Goal: Task Accomplishment & Management: Use online tool/utility

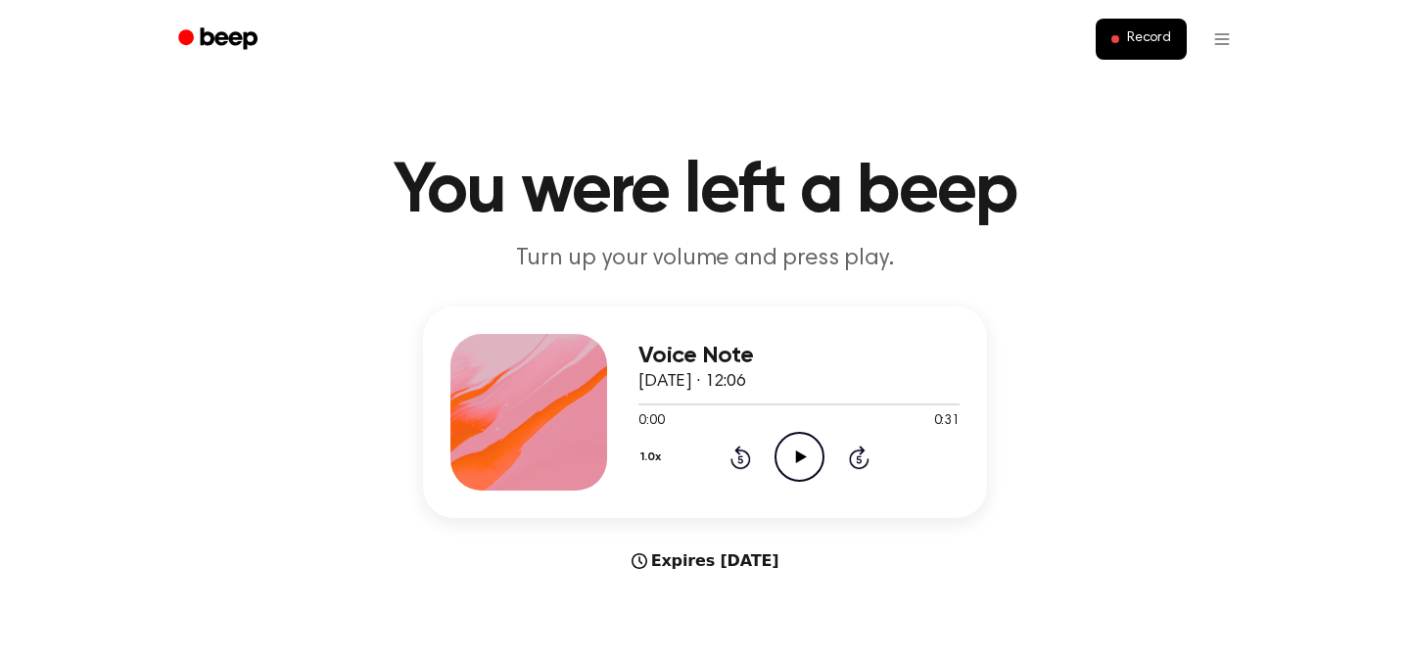
click at [793, 459] on icon "Play Audio" at bounding box center [799, 457] width 50 height 50
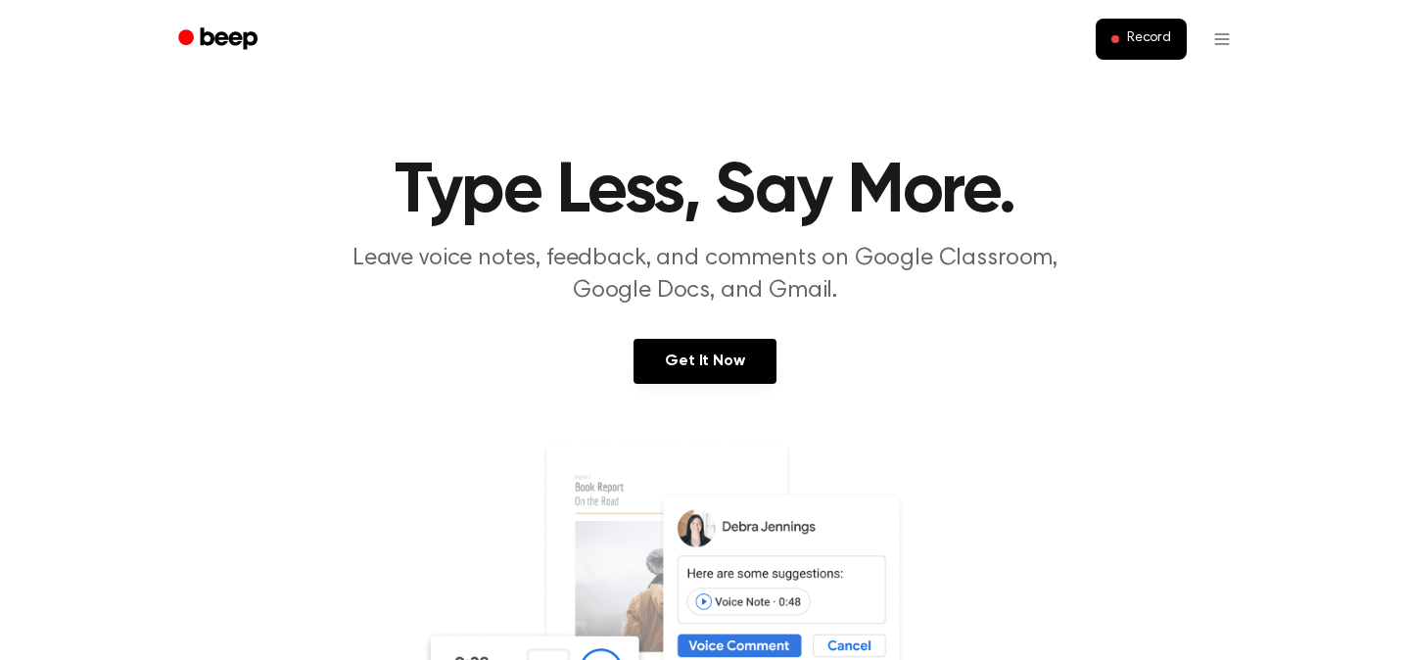
click at [1128, 196] on h1 "Type Less, Say More." at bounding box center [705, 192] width 1002 height 70
click at [1127, 49] on button "Record" at bounding box center [1140, 39] width 91 height 41
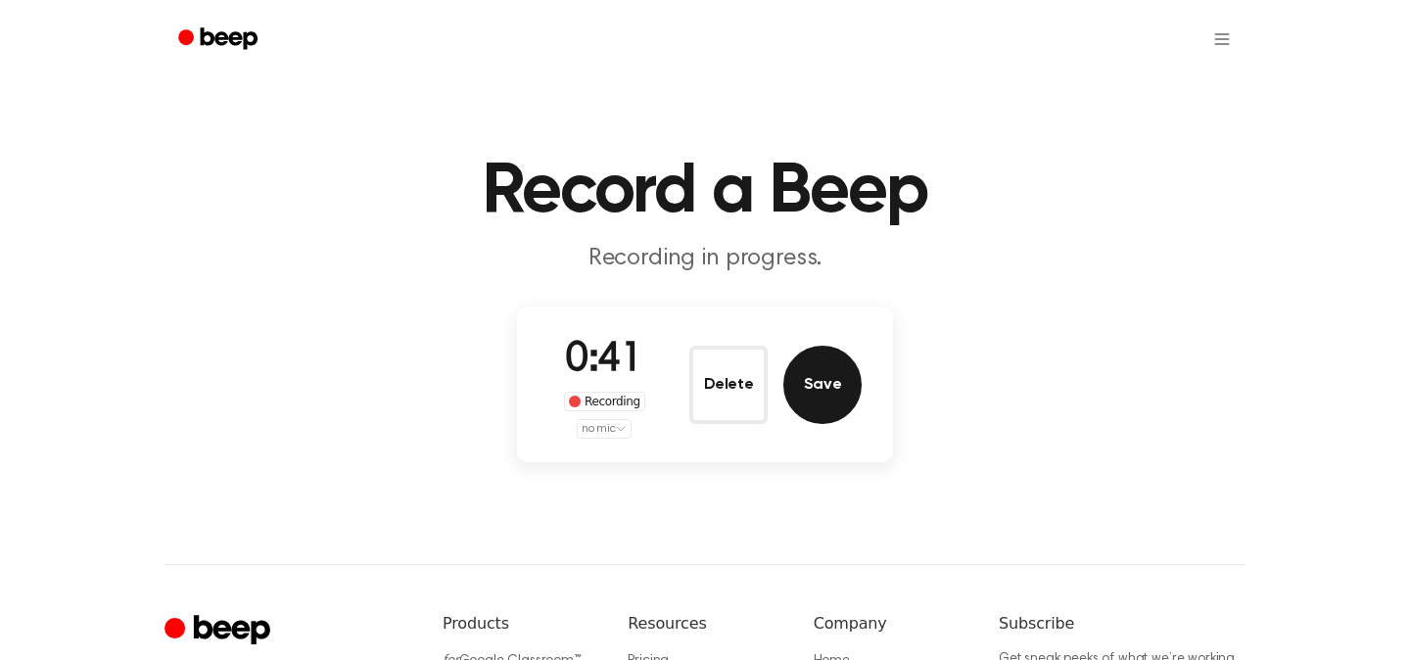
click at [822, 387] on button "Save" at bounding box center [822, 385] width 78 height 78
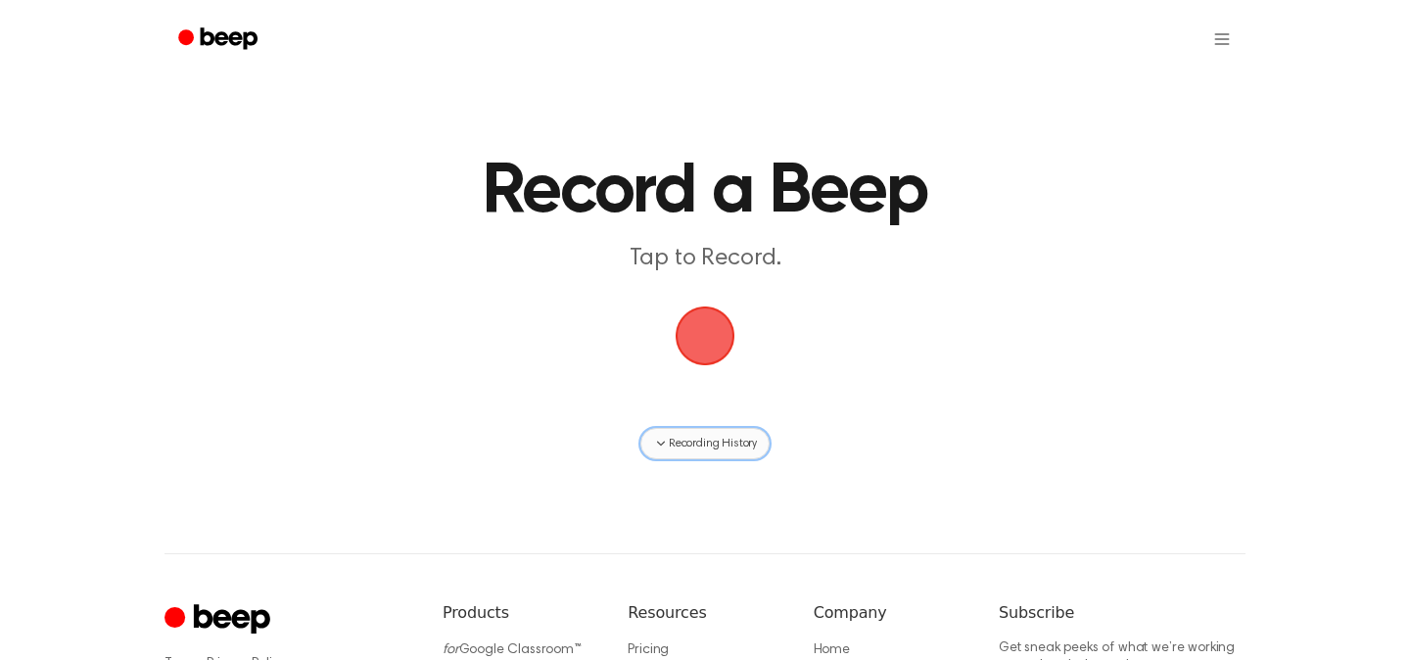
click at [740, 448] on span "Recording History" at bounding box center [713, 444] width 88 height 18
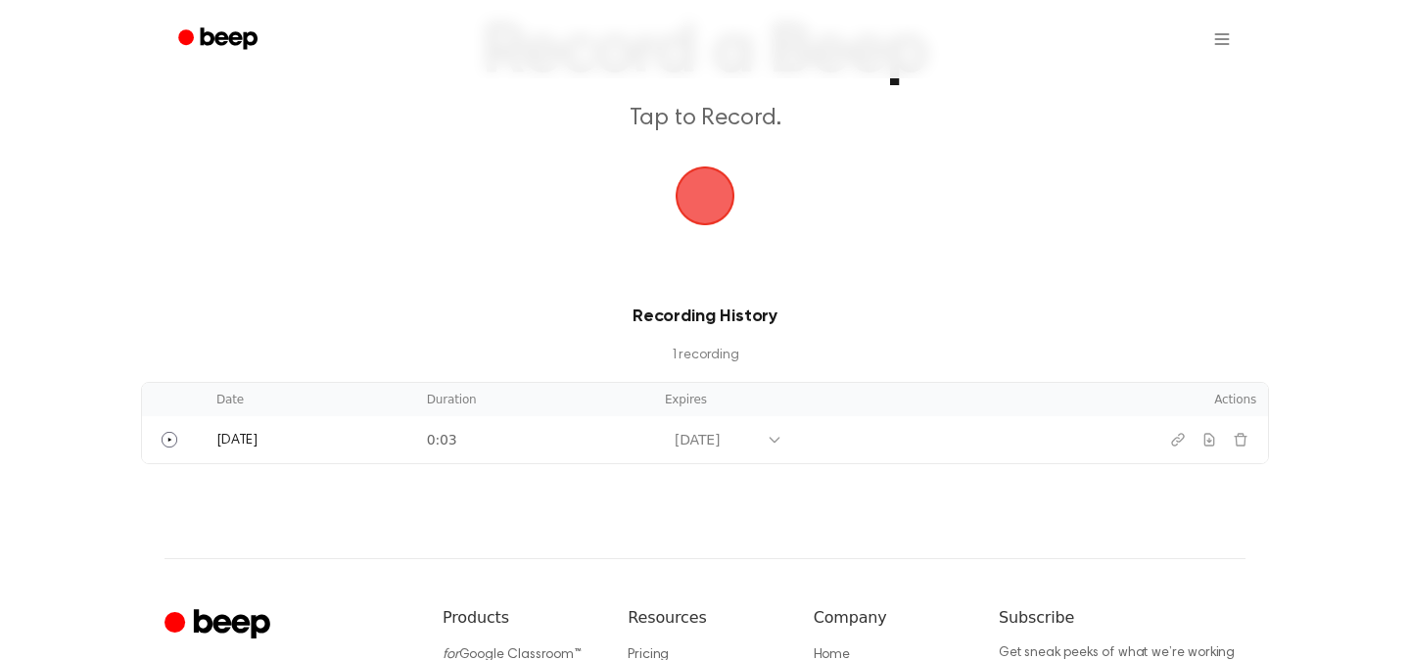
scroll to position [157, 0]
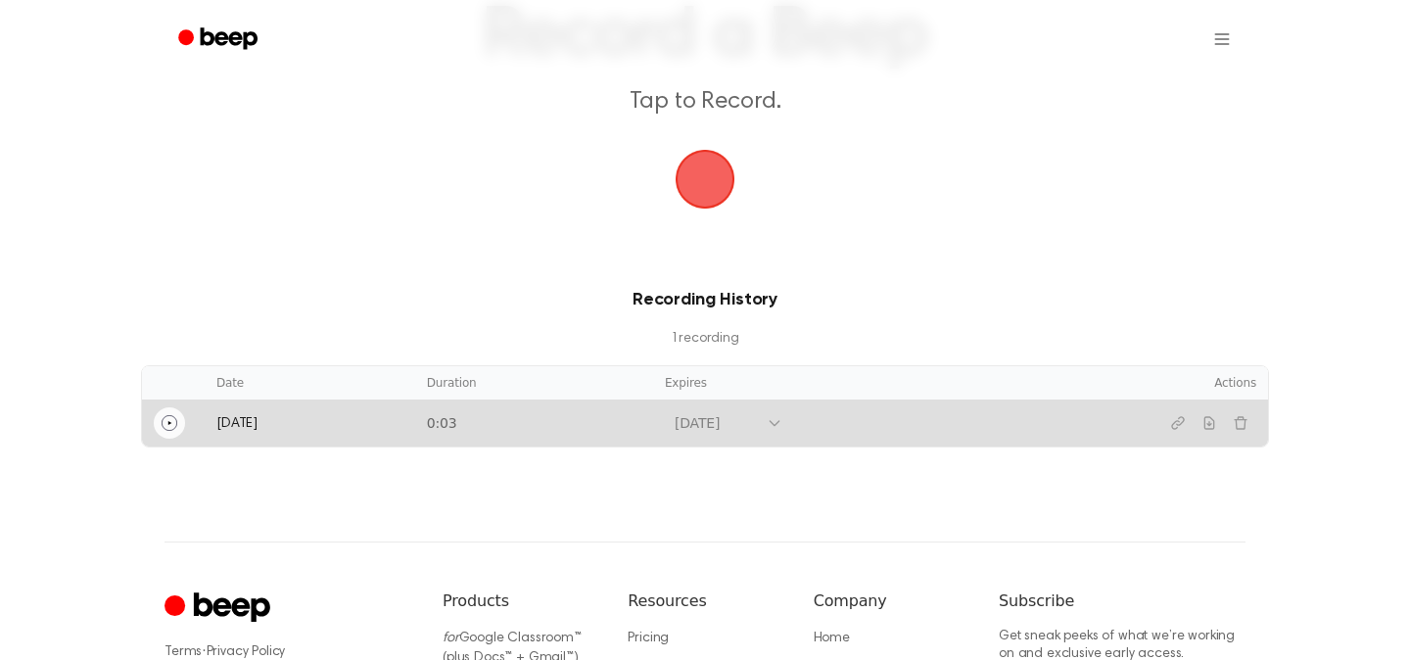
click at [163, 426] on circle "Play" at bounding box center [169, 422] width 15 height 15
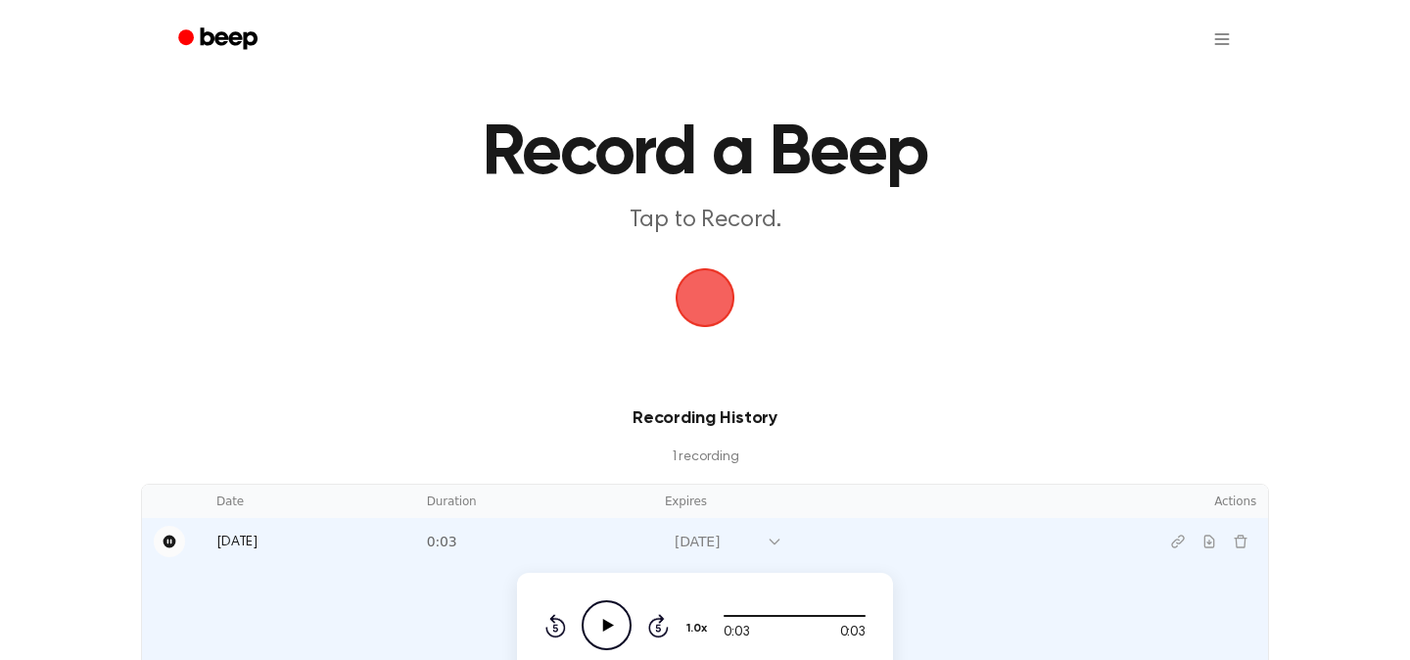
scroll to position [0, 0]
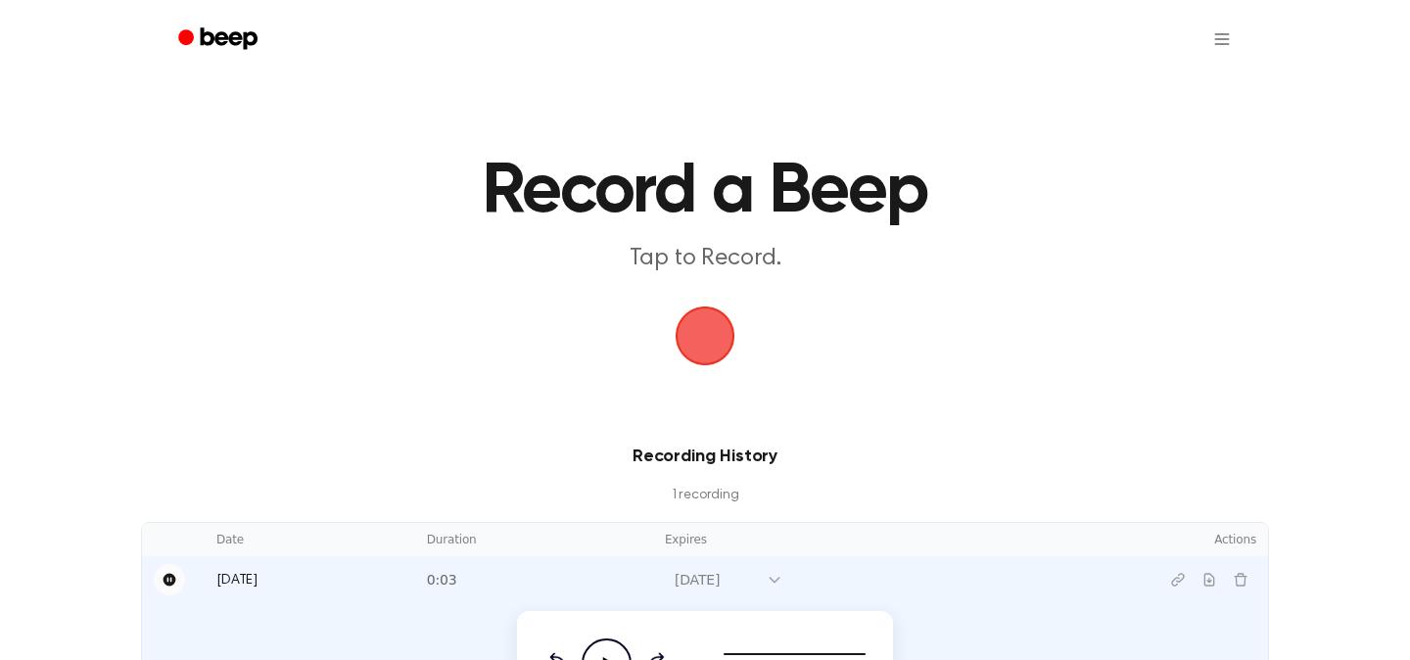
click at [1095, 339] on main "Record a Beep Tap to Record. Recording History 1 recording Date Duration Expire…" at bounding box center [705, 375] width 1410 height 751
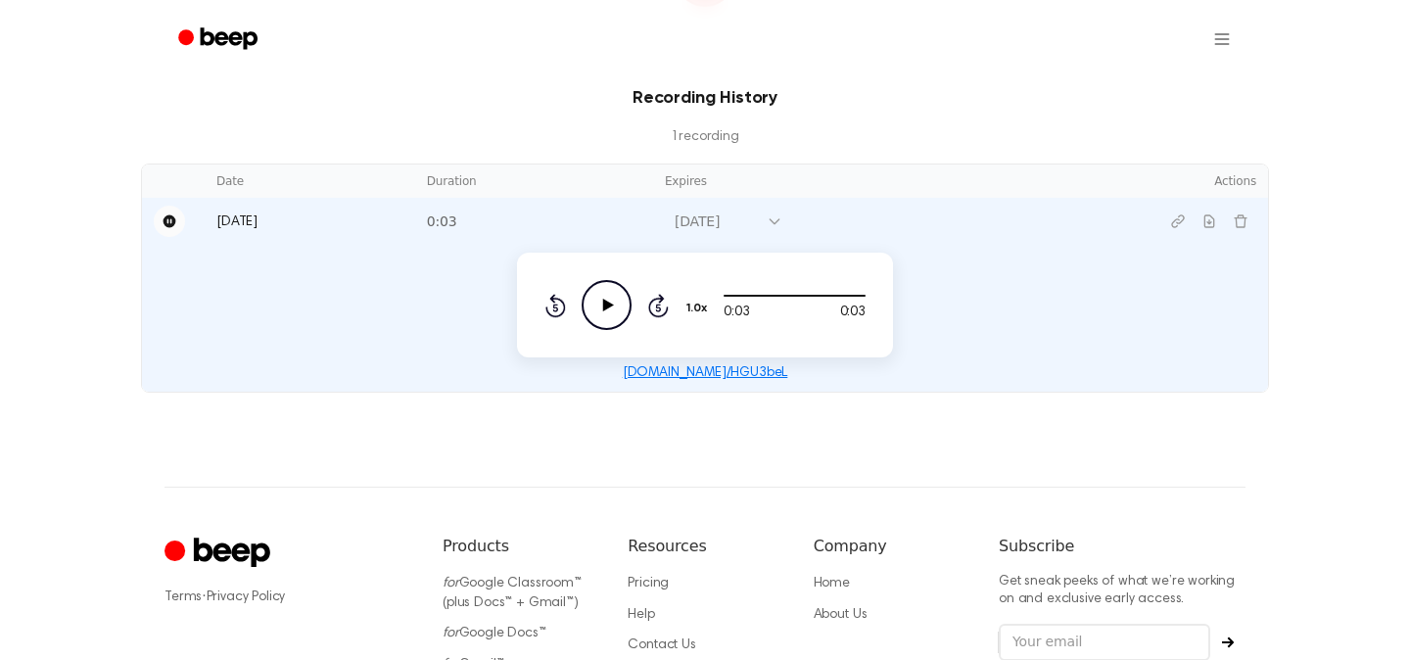
scroll to position [343, 0]
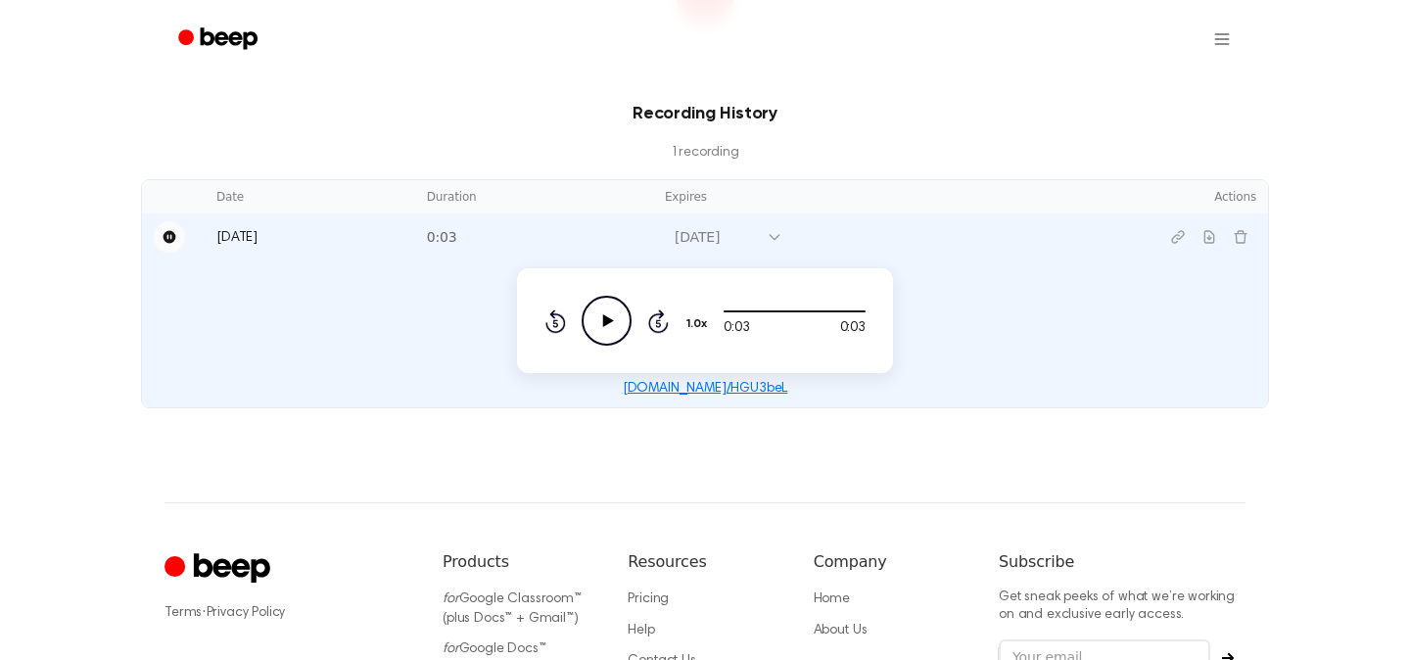
click at [233, 227] on td "[DATE]" at bounding box center [310, 236] width 210 height 47
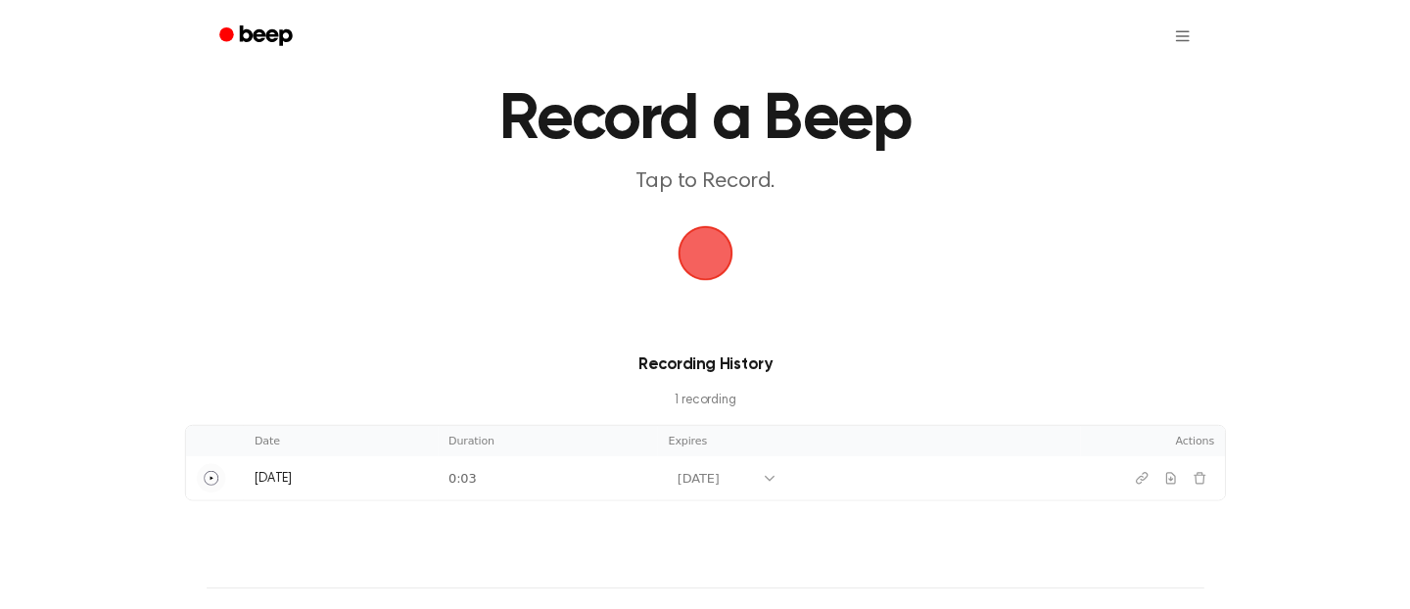
scroll to position [39, 0]
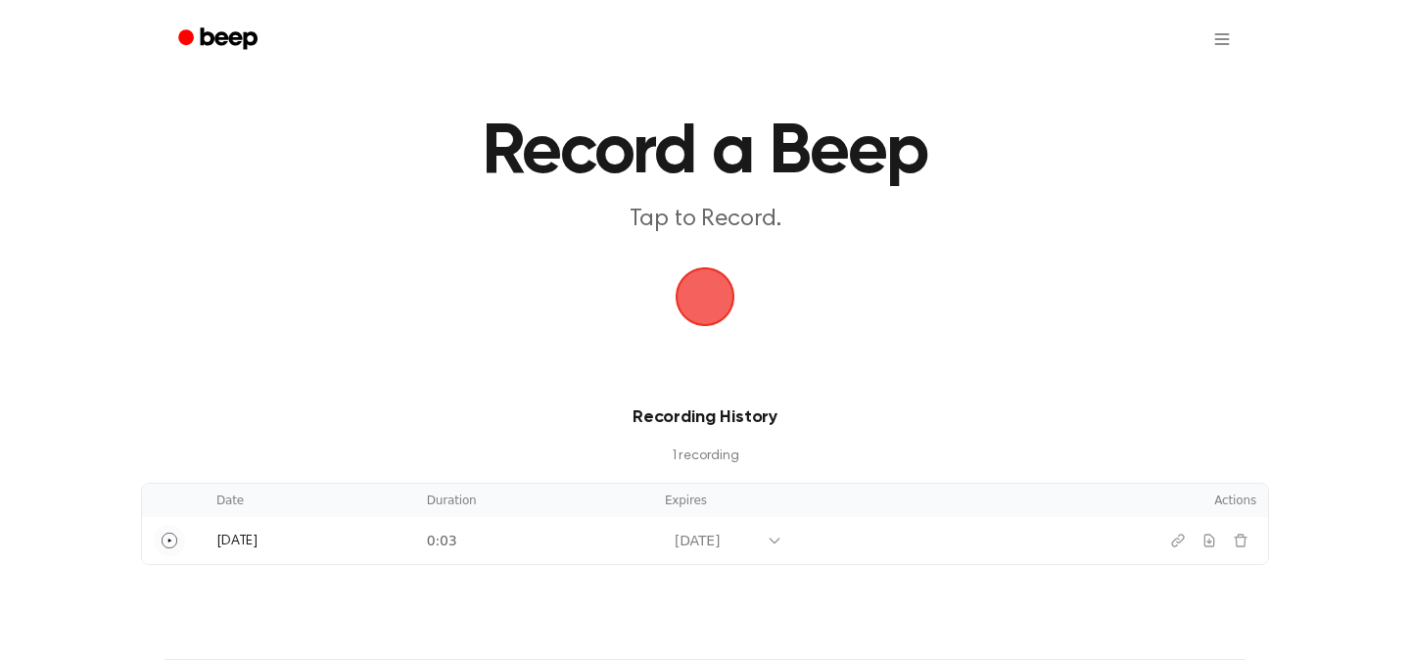
click at [718, 319] on span "button" at bounding box center [705, 297] width 108 height 108
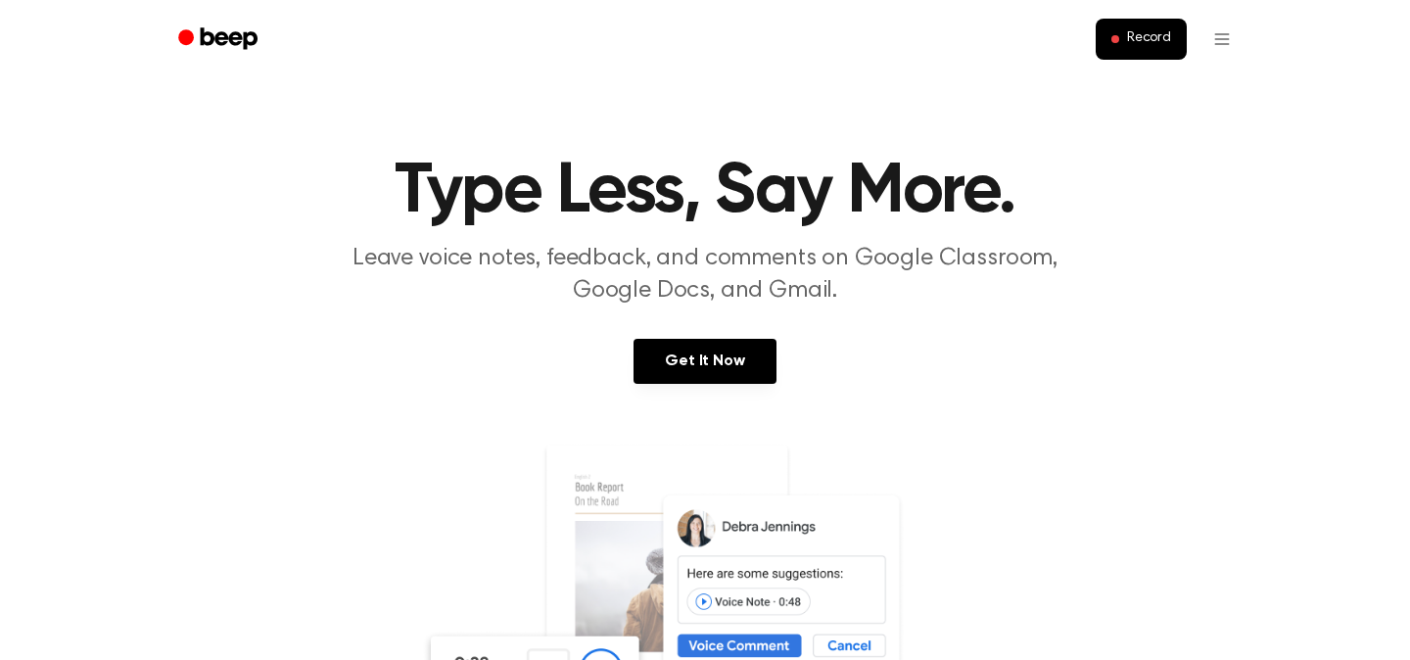
click at [772, 256] on p "Leave voice notes, feedback, and comments on Google Classroom, Google Docs, and…" at bounding box center [705, 275] width 752 height 65
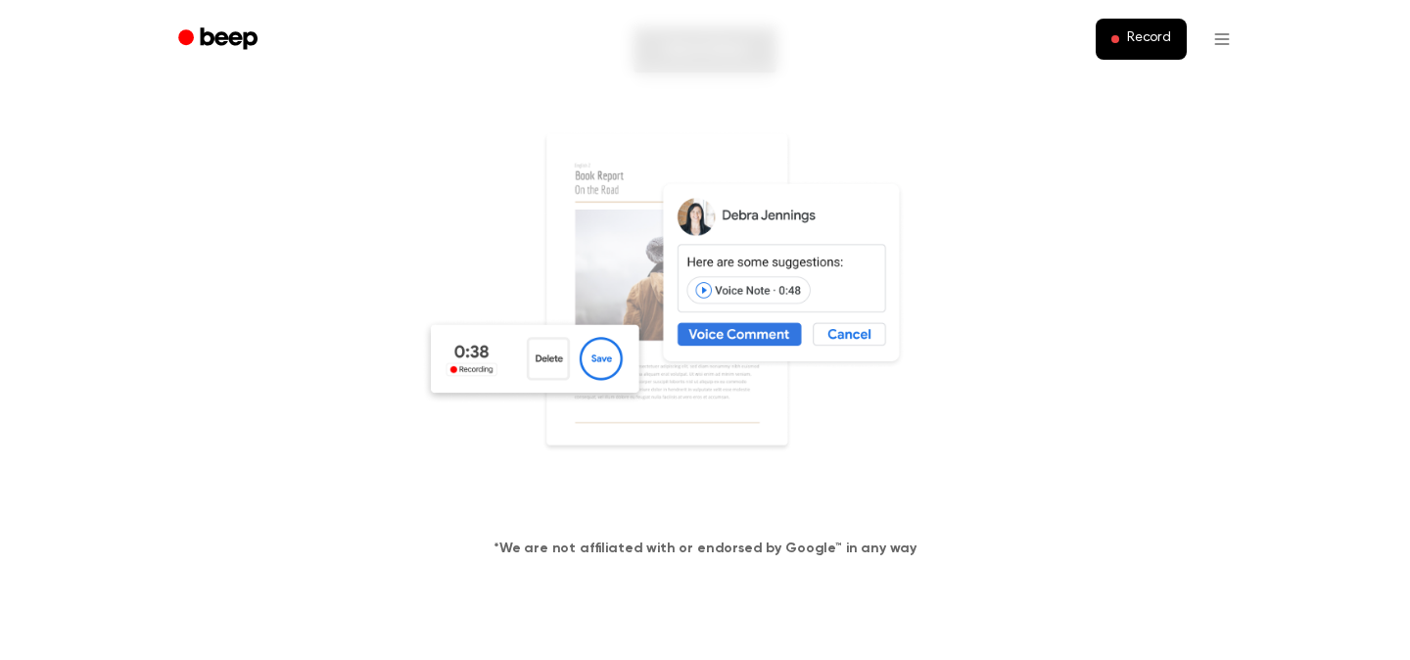
scroll to position [309, 0]
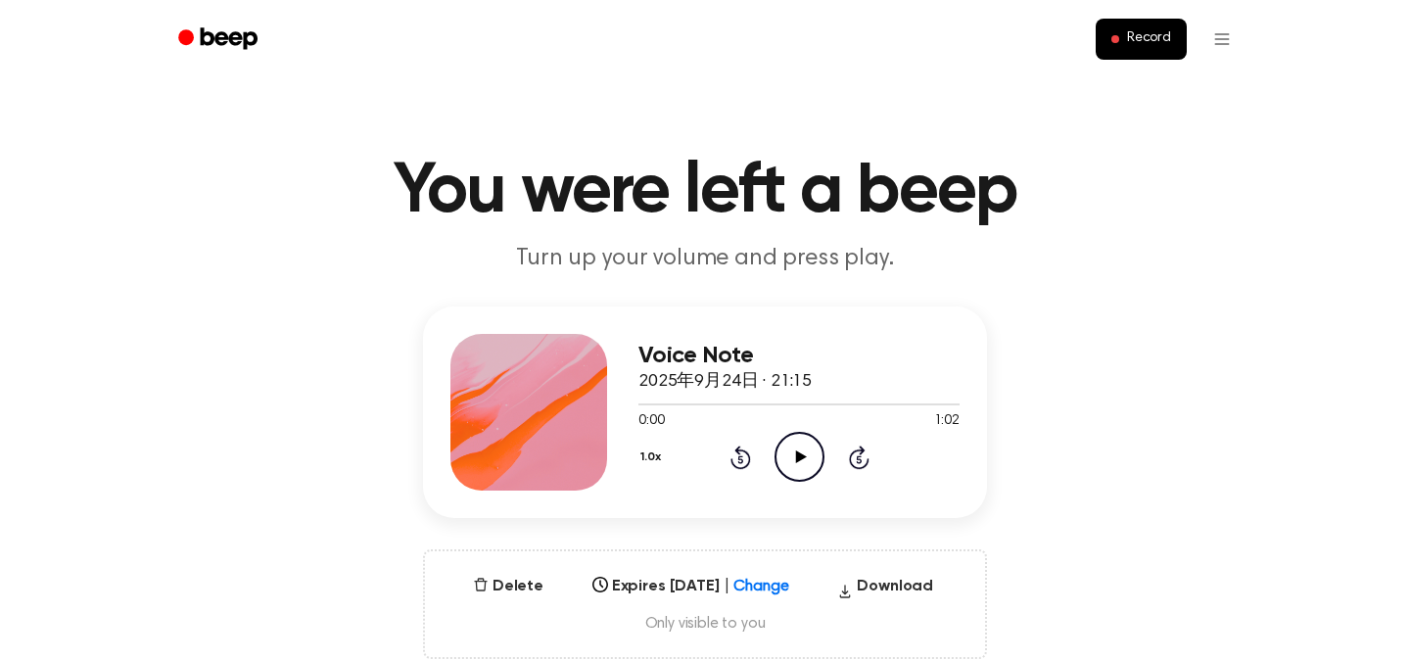
click at [785, 446] on icon "Play Audio" at bounding box center [799, 457] width 50 height 50
click at [816, 457] on icon "Pause Audio" at bounding box center [799, 457] width 50 height 50
click at [679, 408] on div at bounding box center [798, 403] width 321 height 16
click at [674, 408] on span at bounding box center [672, 404] width 16 height 16
drag, startPoint x: 663, startPoint y: 404, endPoint x: 619, endPoint y: 403, distance: 44.1
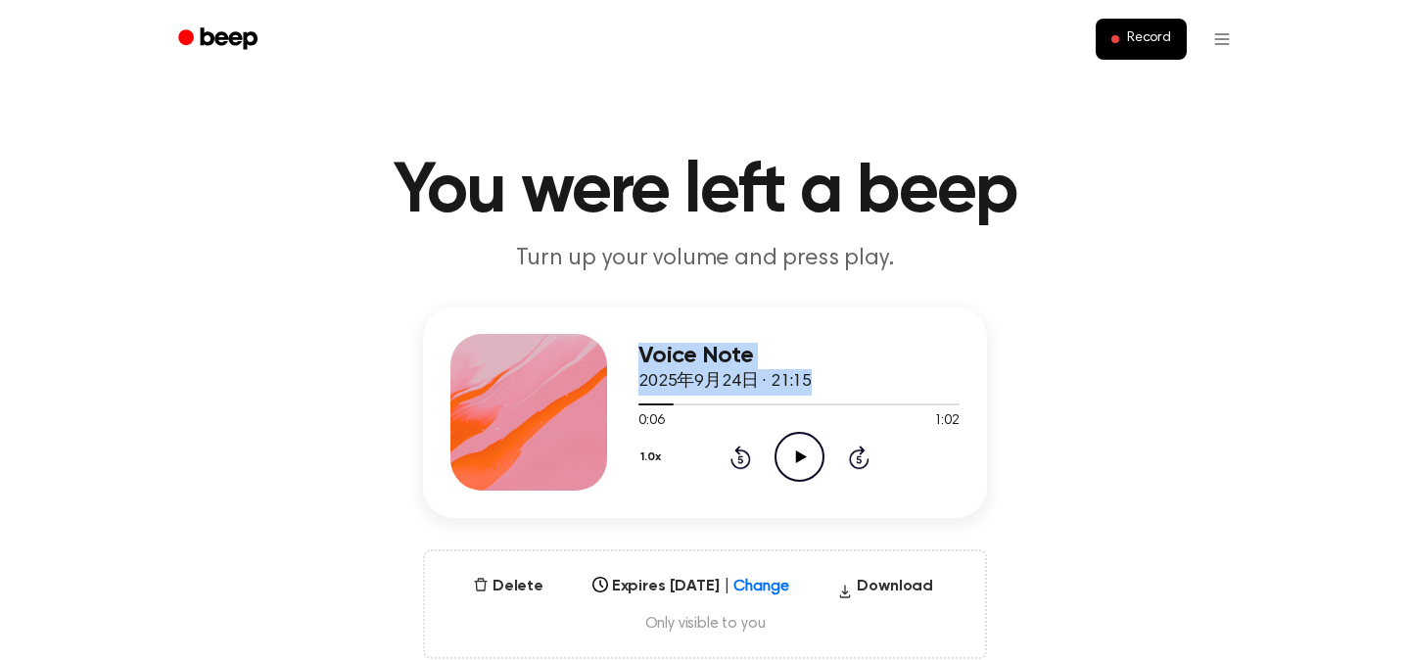
click at [619, 403] on div "Voice Note 2025年9月24日 · 21:15 0:06 1:02 Your browser does not support the [obje…" at bounding box center [705, 411] width 564 height 211
click at [673, 410] on div at bounding box center [798, 403] width 321 height 16
drag, startPoint x: 668, startPoint y: 409, endPoint x: 632, endPoint y: 409, distance: 35.2
click at [632, 409] on div "Voice Note 2025年9月24日 · 21:15 0:06 1:02 Your browser does not support the [obje…" at bounding box center [705, 411] width 564 height 211
click at [640, 408] on div at bounding box center [798, 403] width 321 height 16
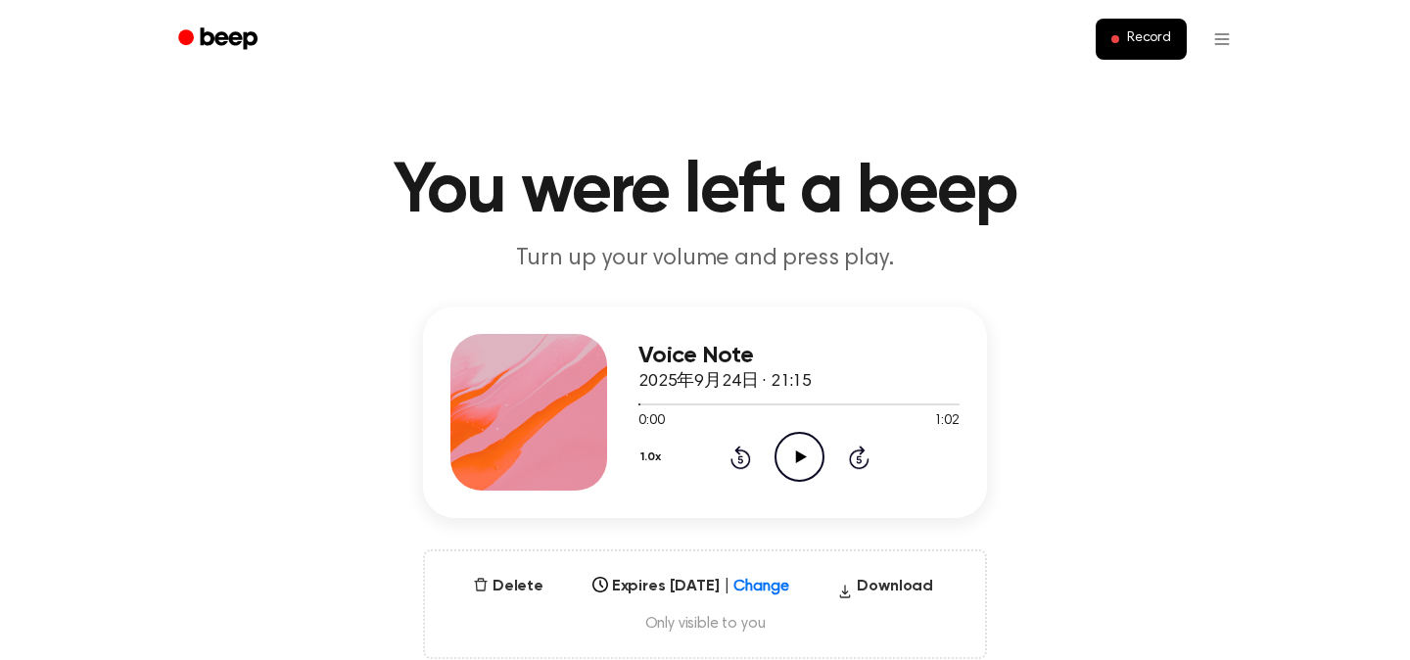
click at [784, 460] on icon "Play Audio" at bounding box center [799, 457] width 50 height 50
